Goal: Transaction & Acquisition: Purchase product/service

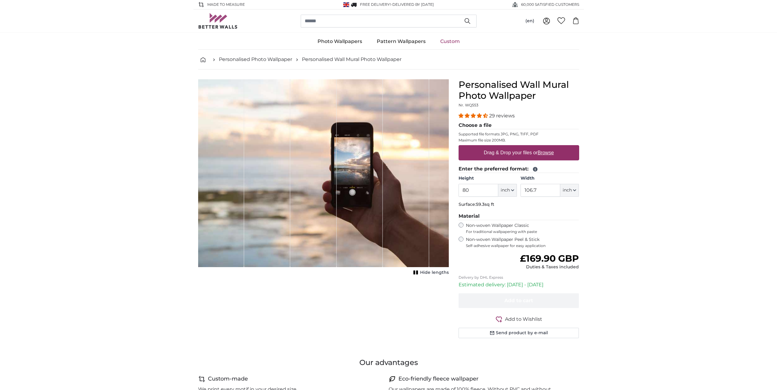
click at [502, 152] on label "Drag & Drop your files or Browse" at bounding box center [518, 153] width 75 height 12
click at [502, 147] on input "Drag & Drop your files or Browse" at bounding box center [518, 146] width 121 height 2
type input "**********"
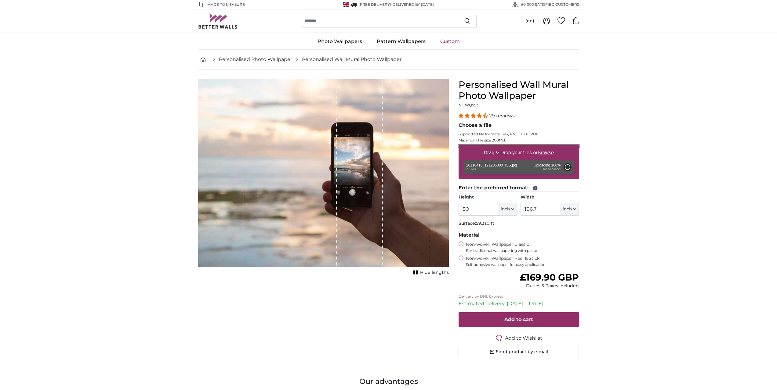
type input "79.8"
type input "59.8"
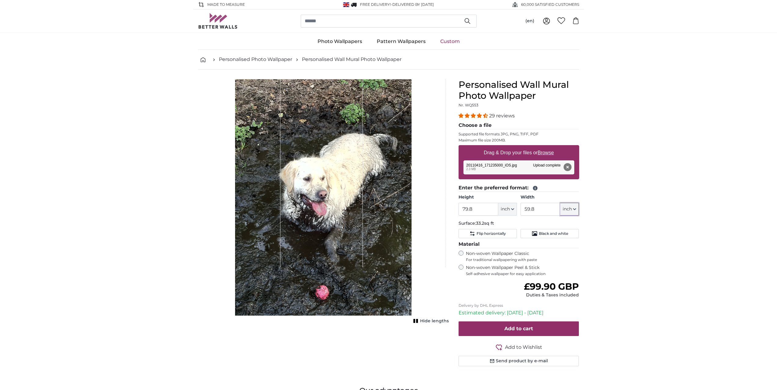
click at [573, 206] on button "inch" at bounding box center [569, 209] width 19 height 13
click at [562, 222] on link "Centimeter (cm)" at bounding box center [570, 225] width 54 height 11
type input "202.7"
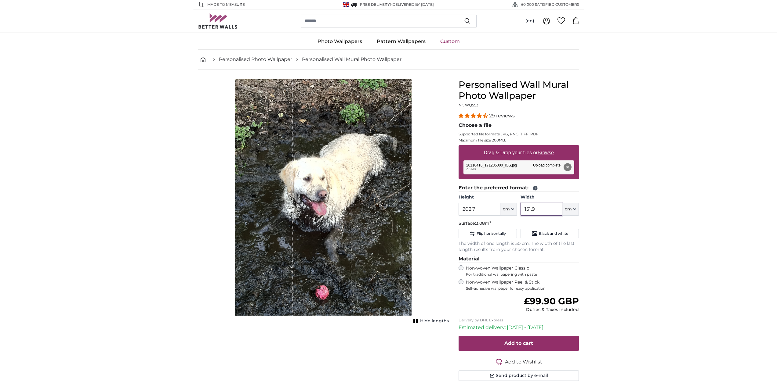
drag, startPoint x: 542, startPoint y: 210, endPoint x: 509, endPoint y: 202, distance: 33.9
click at [509, 202] on div "Height 202.7 ft cm Centimeter (cm) Inches (inch) Feet (ft. in.) Width 151.9 ft …" at bounding box center [518, 204] width 121 height 21
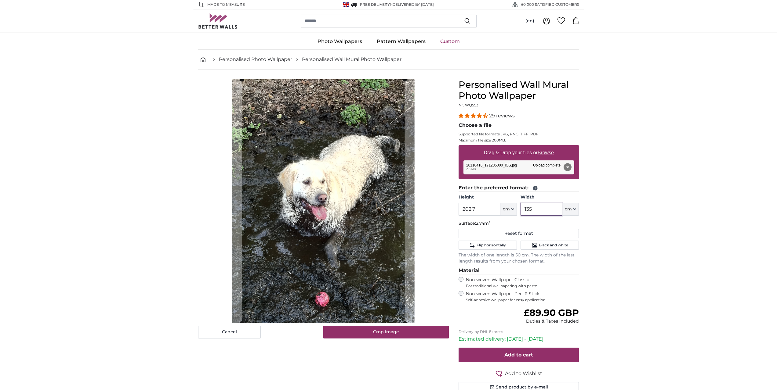
type input "135"
drag, startPoint x: 482, startPoint y: 210, endPoint x: 461, endPoint y: 210, distance: 21.7
click at [461, 210] on input "202.7" at bounding box center [479, 209] width 42 height 13
type input "60"
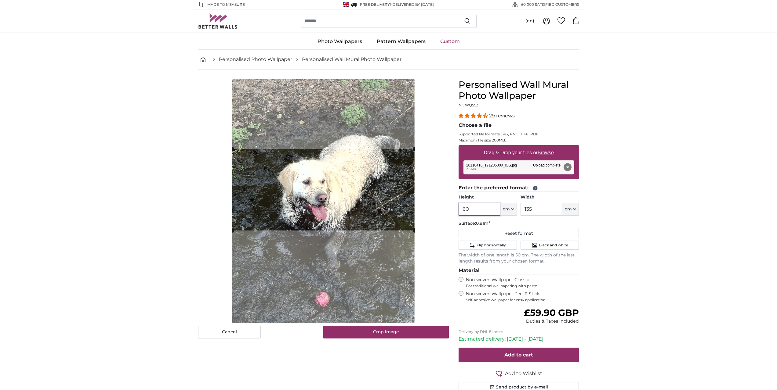
click at [315, 189] on cropper-handle at bounding box center [323, 189] width 183 height 81
click at [541, 245] on span "Black and white" at bounding box center [553, 245] width 29 height 5
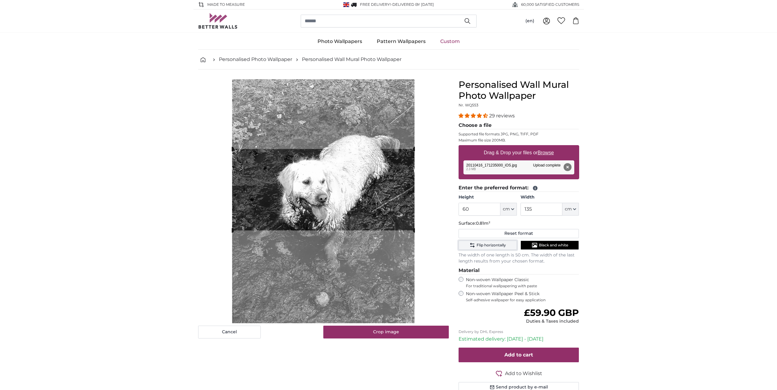
click at [488, 244] on span "Flip horizontally" at bounding box center [490, 245] width 29 height 5
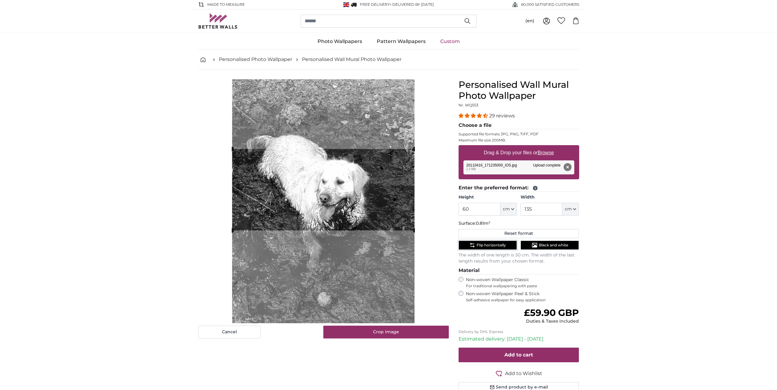
click at [488, 244] on span "Flip horizontally" at bounding box center [490, 245] width 29 height 5
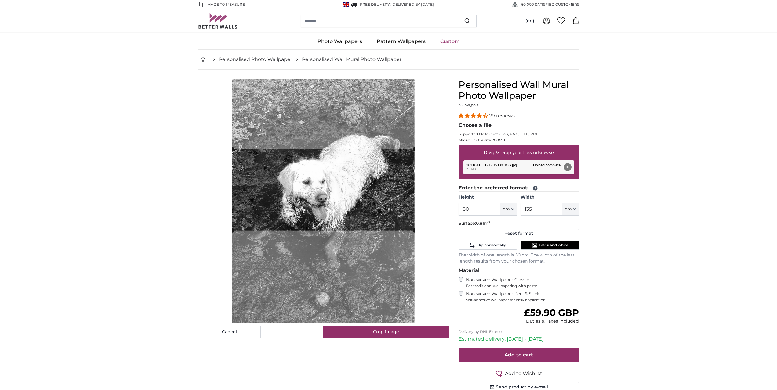
click at [566, 168] on button "Remove" at bounding box center [567, 167] width 8 height 8
type input "202.7"
type input "151.9"
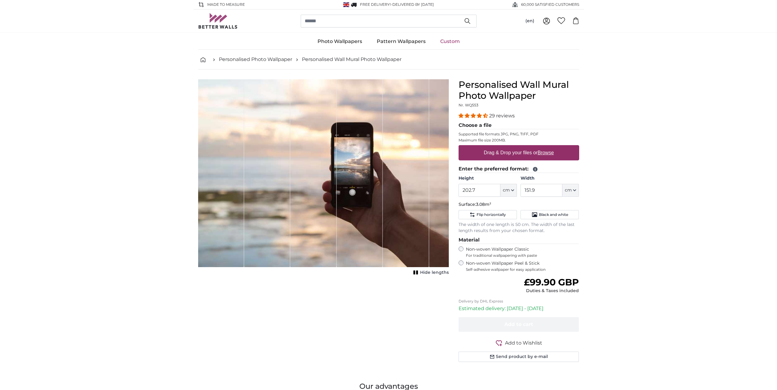
scroll to position [183, 0]
